Goal: Find specific page/section: Find specific page/section

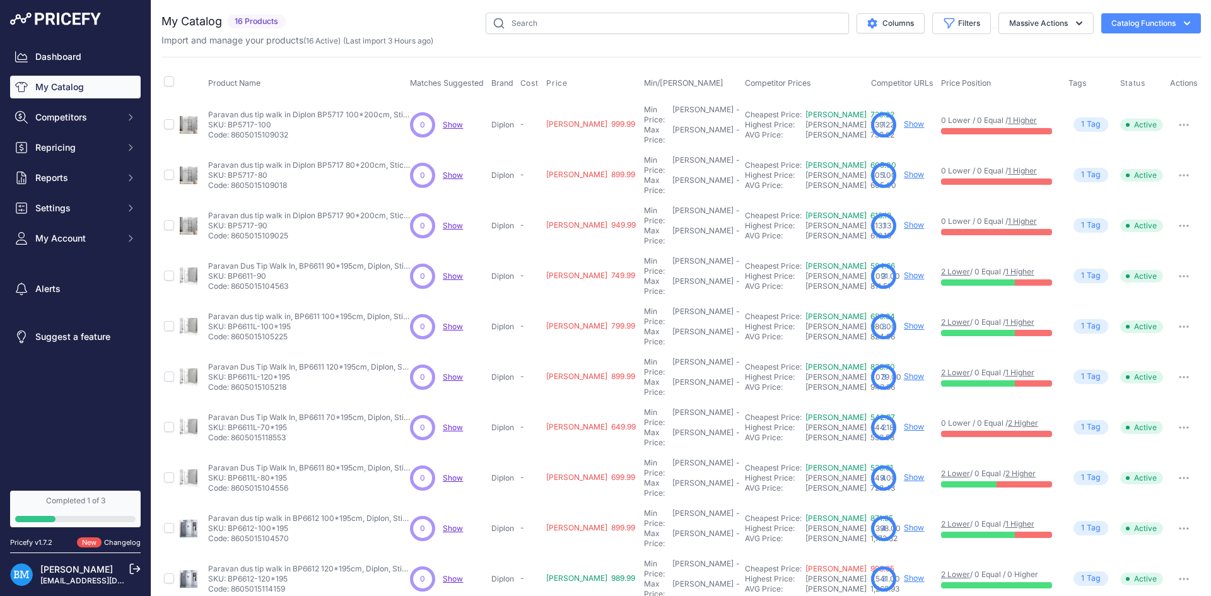
click at [70, 13] on img at bounding box center [55, 19] width 91 height 13
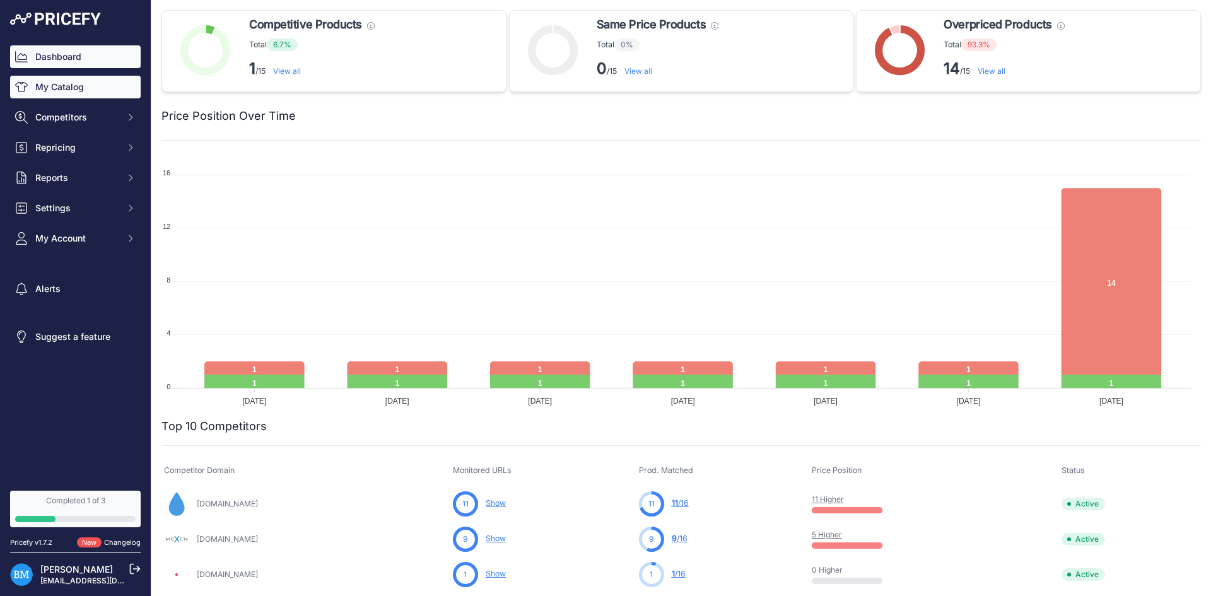
click at [53, 78] on link "My Catalog" at bounding box center [75, 87] width 131 height 23
